Goal: Navigation & Orientation: Find specific page/section

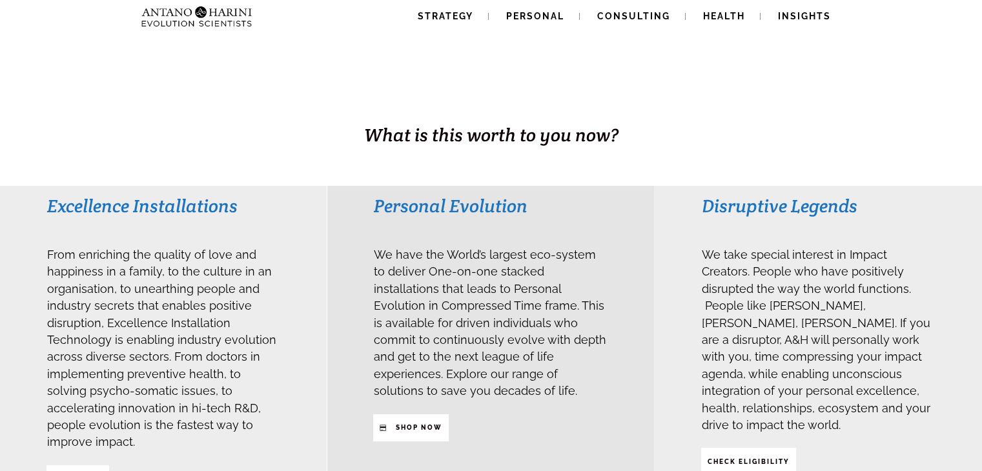
scroll to position [189, 0]
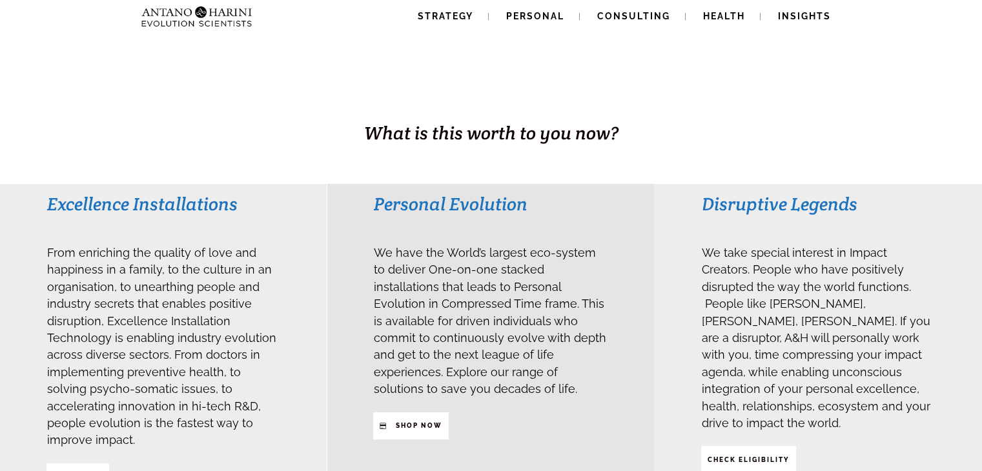
click at [584, 162] on div "BUSINESS. HEALTH. Family. Legacy What is this worth to you now?" at bounding box center [491, 50] width 982 height 268
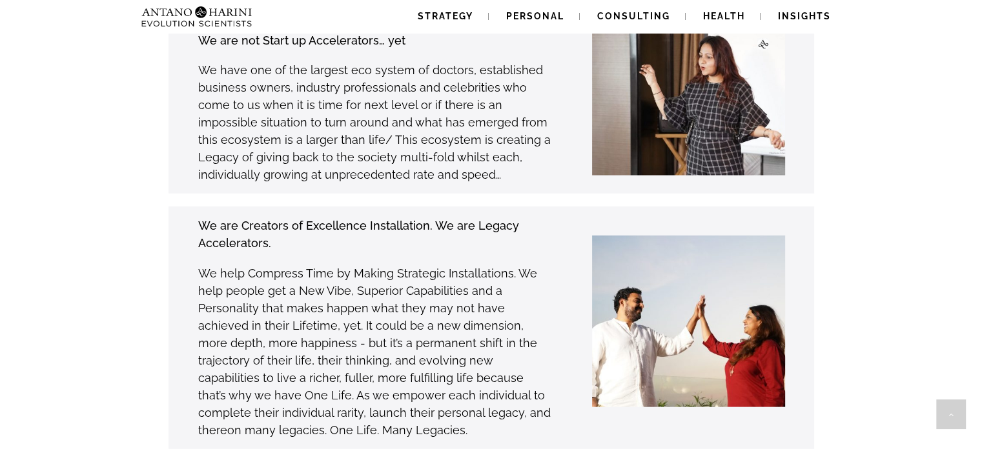
scroll to position [3689, 0]
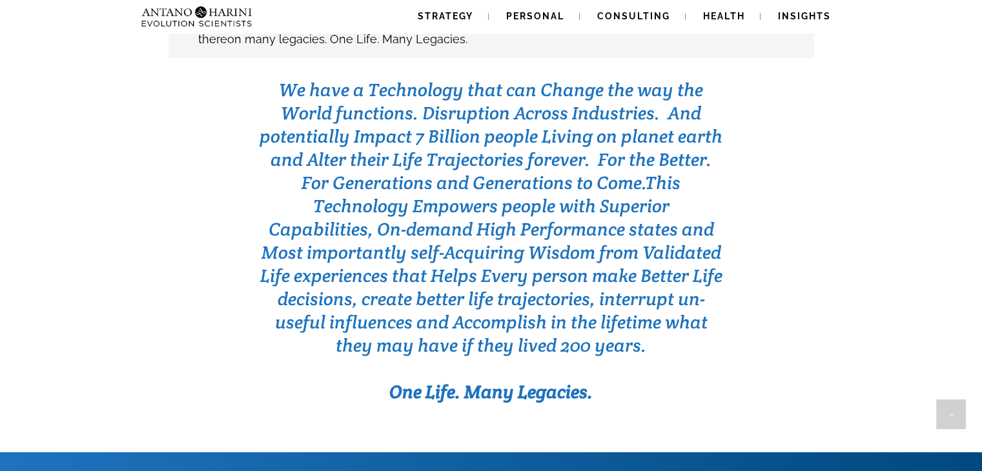
click at [503, 171] on span "This Technology Empowers people with Superior Capabilities, On-demand High Perf…" at bounding box center [491, 264] width 462 height 186
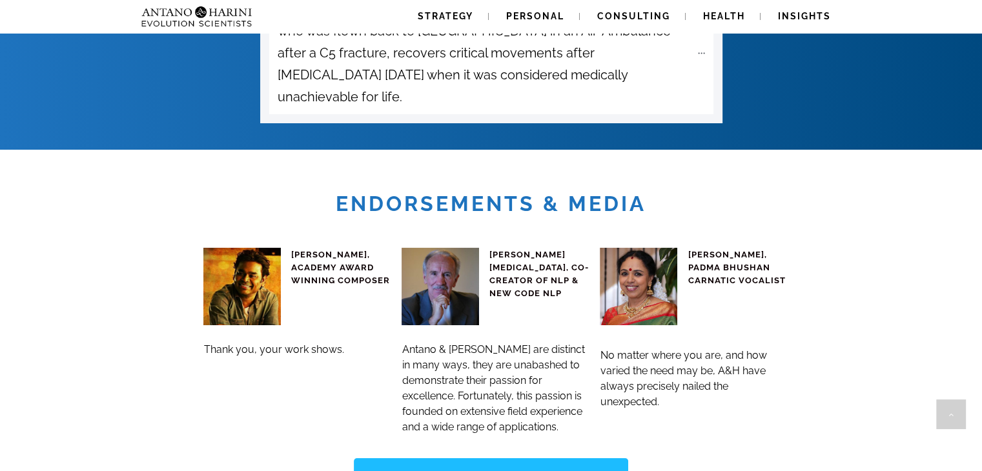
scroll to position [4921, 0]
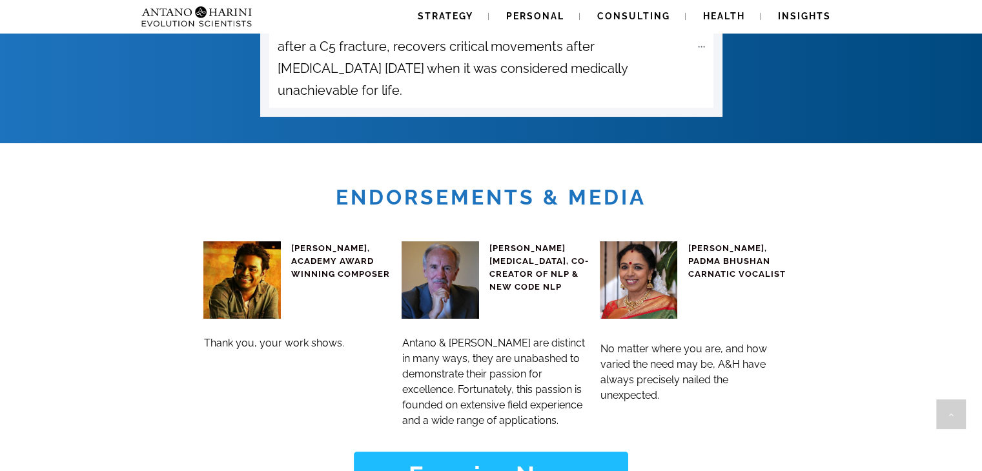
click at [503, 243] on span "[PERSON_NAME][MEDICAL_DATA], CO-CREATOR OF NLP & NEW CODE NLP" at bounding box center [538, 267] width 99 height 48
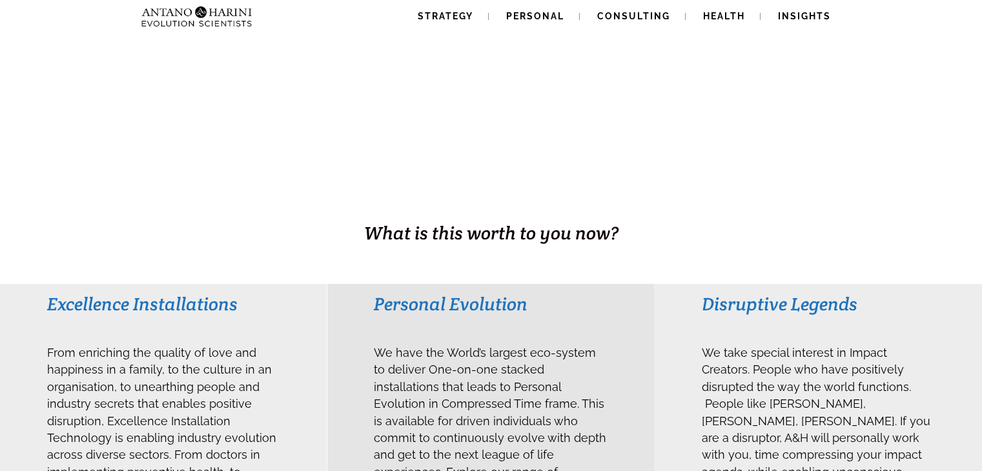
scroll to position [0, 0]
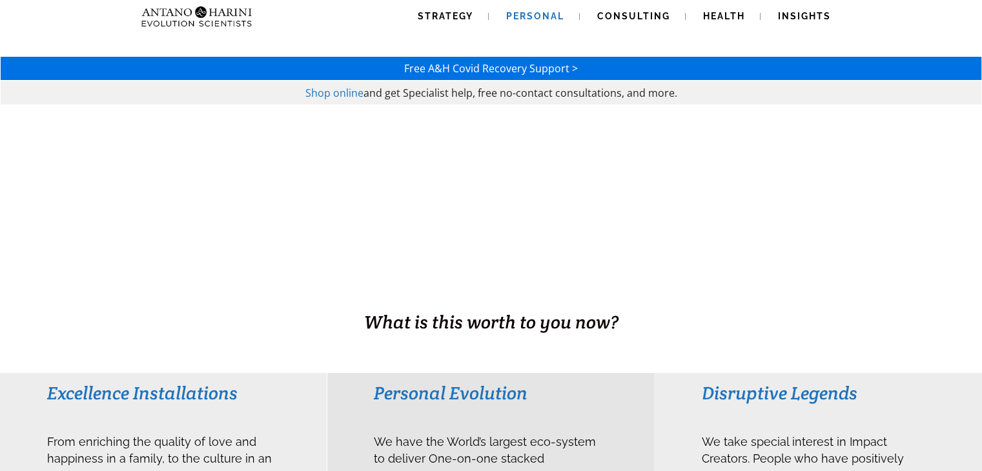
click at [552, 11] on span "Personal" at bounding box center [535, 16] width 58 height 10
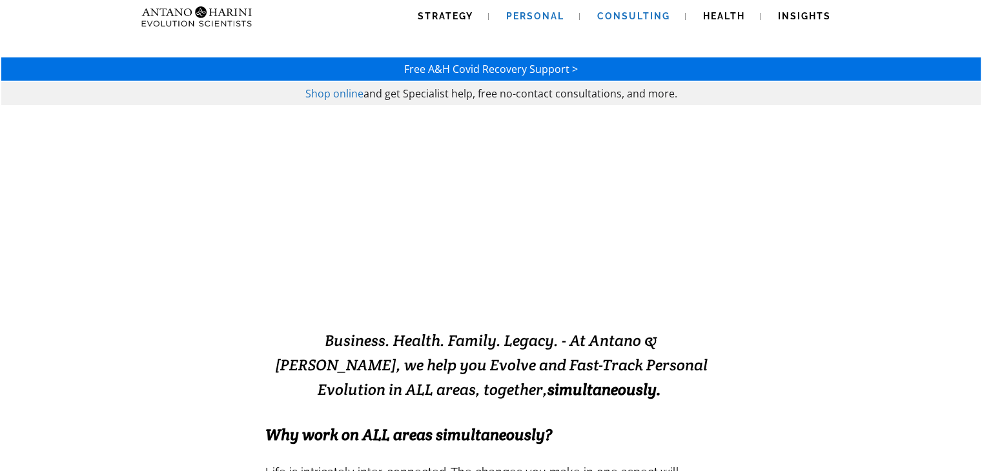
click at [613, 19] on span "Consulting" at bounding box center [633, 16] width 73 height 10
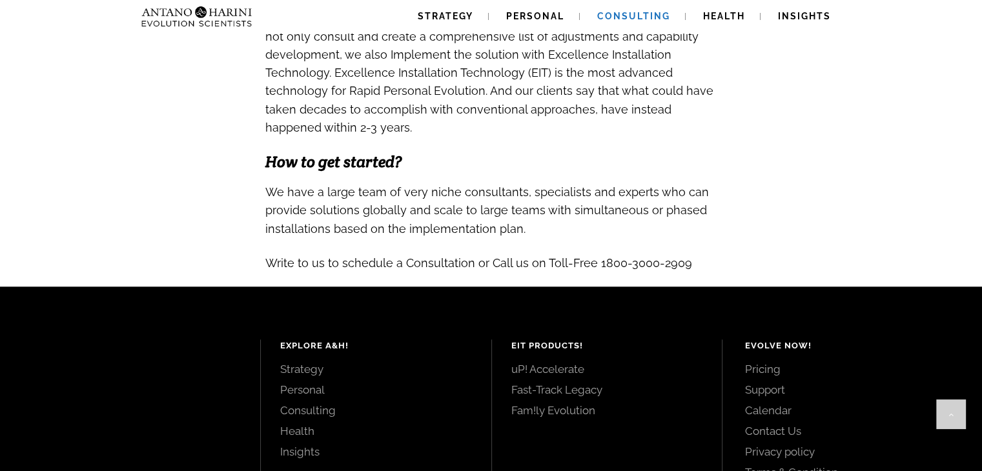
scroll to position [1483, 0]
